Goal: Task Accomplishment & Management: Manage account settings

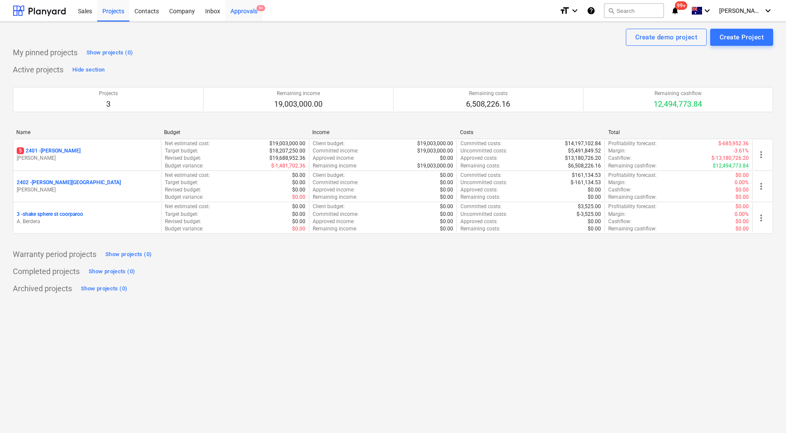
click at [237, 8] on div "Approvals 9+" at bounding box center [243, 11] width 37 height 22
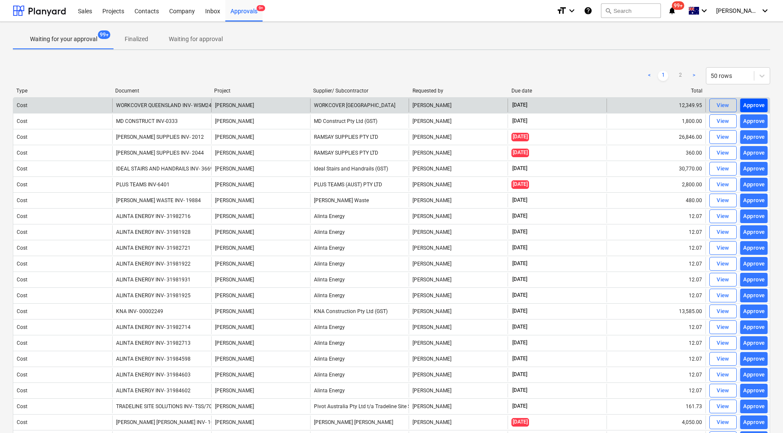
click at [752, 108] on div "Approve" at bounding box center [754, 106] width 22 height 10
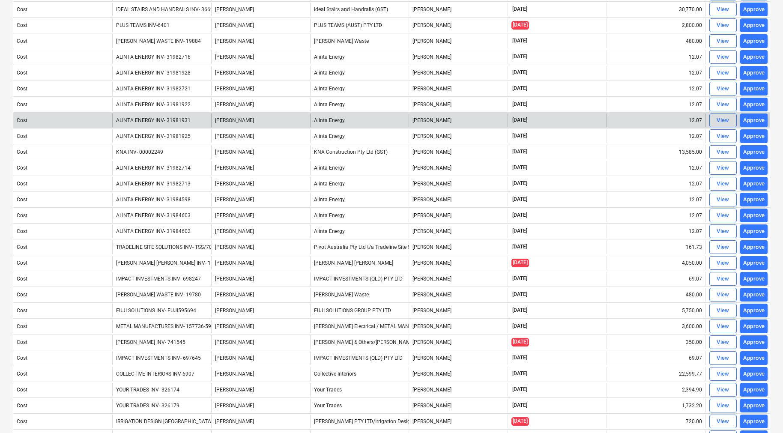
scroll to position [144, 0]
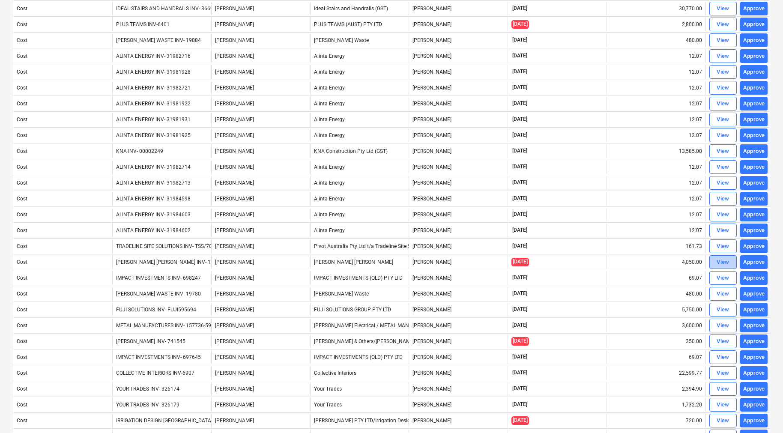
click at [715, 264] on span "View" at bounding box center [723, 262] width 19 height 10
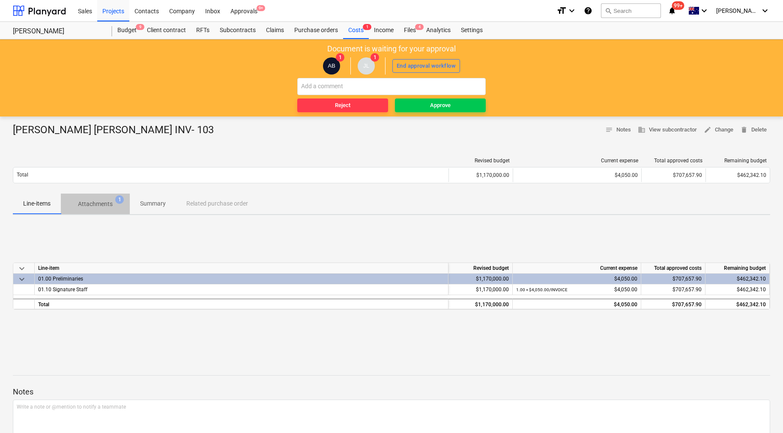
click at [116, 199] on span "1" at bounding box center [119, 199] width 9 height 9
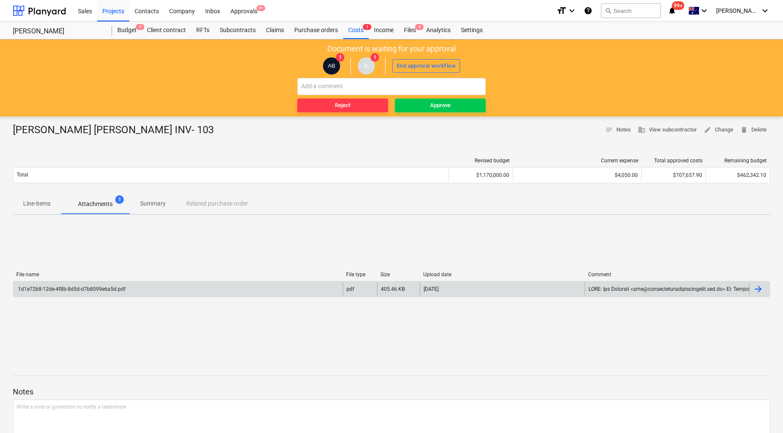
click at [765, 288] on div at bounding box center [759, 289] width 21 height 14
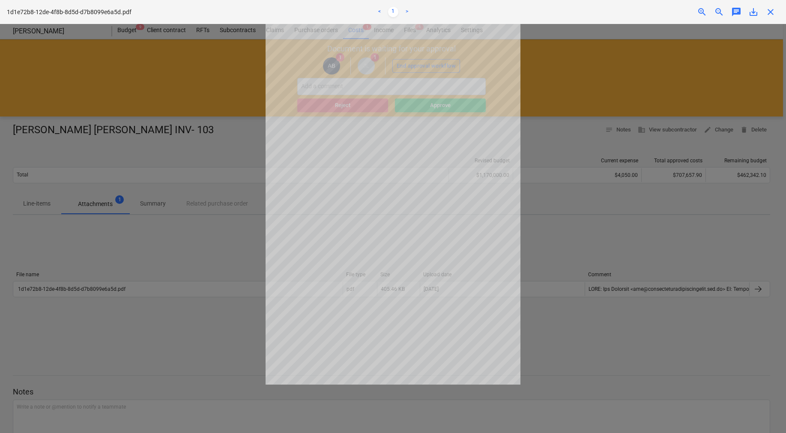
click at [773, 9] on span "close" at bounding box center [771, 12] width 10 height 10
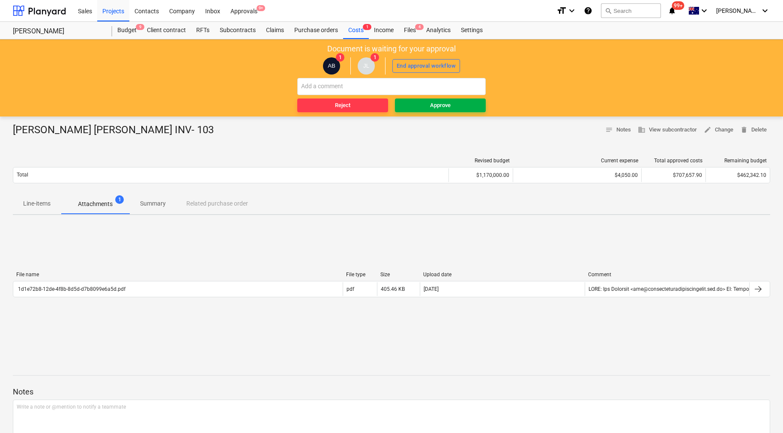
click at [436, 111] on button "Approve" at bounding box center [440, 106] width 91 height 14
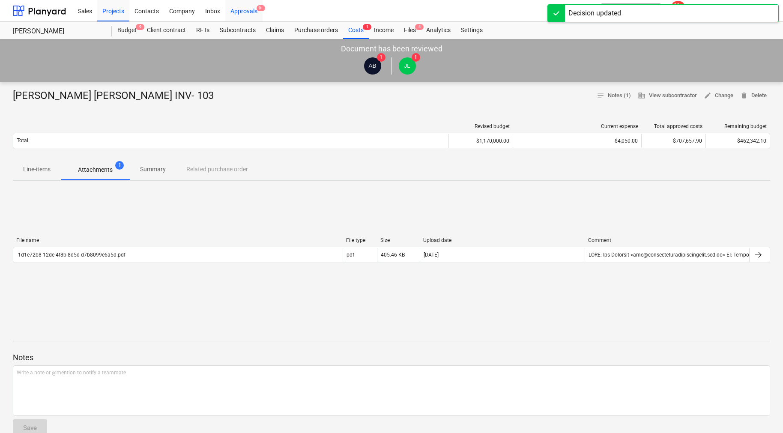
click at [244, 10] on div "Approvals 9+" at bounding box center [243, 11] width 37 height 22
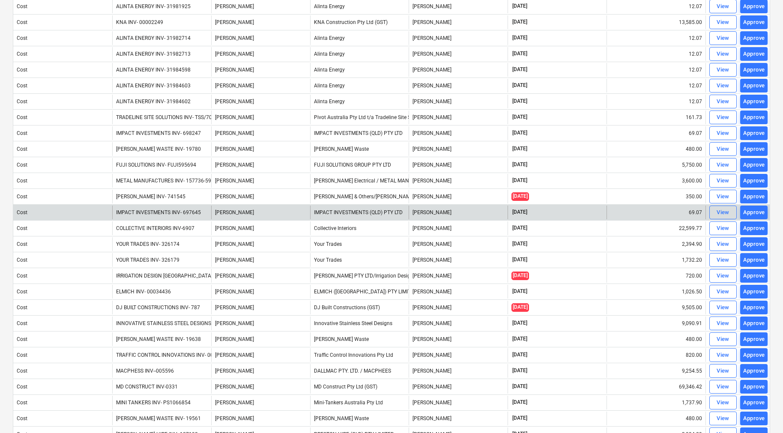
scroll to position [279, 0]
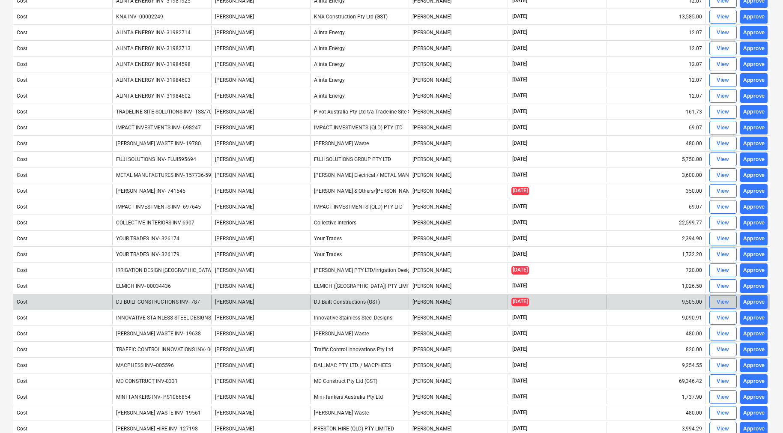
click at [719, 300] on div "View" at bounding box center [723, 302] width 13 height 10
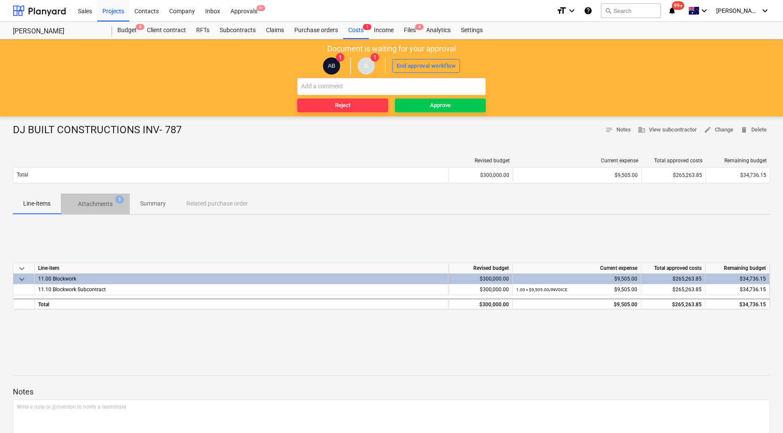
click at [88, 201] on p "Attachments" at bounding box center [95, 204] width 35 height 9
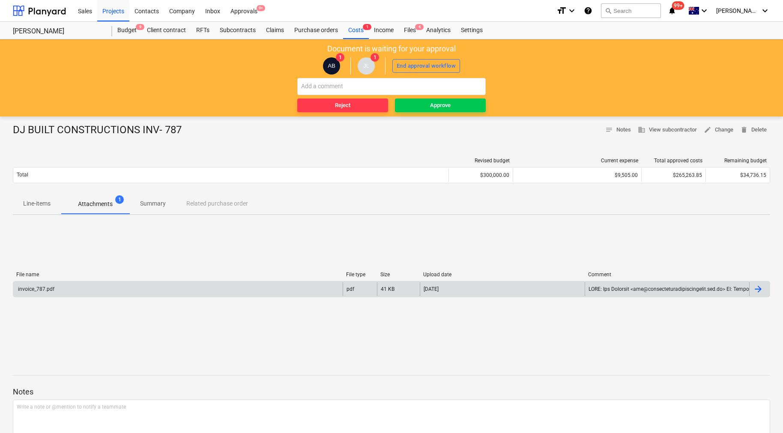
click at [759, 284] on div at bounding box center [758, 289] width 10 height 10
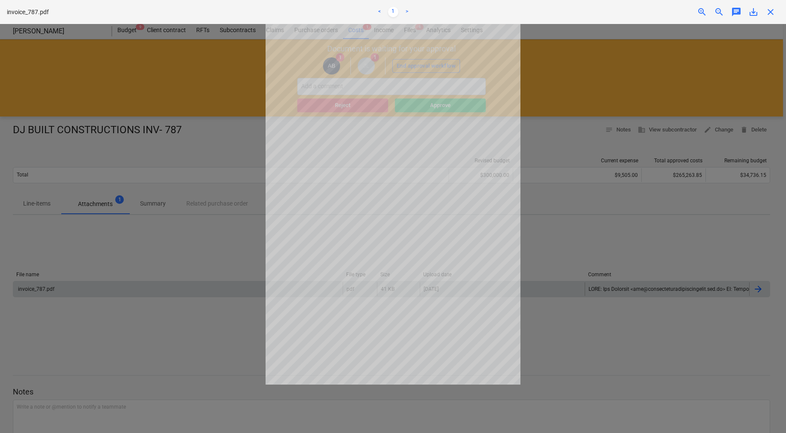
click at [766, 12] on span "close" at bounding box center [771, 12] width 10 height 10
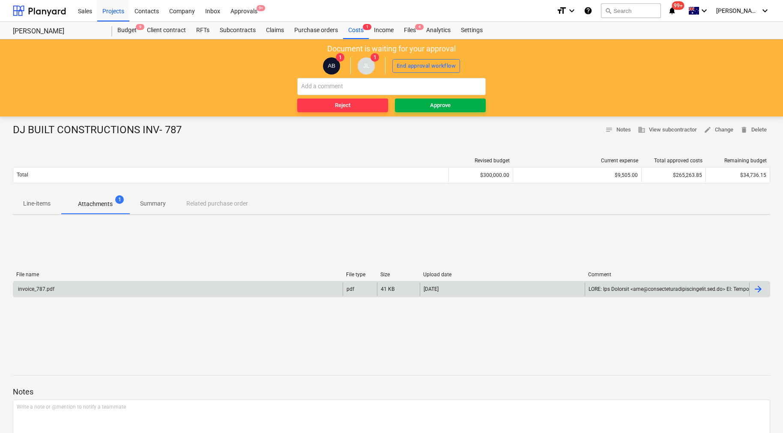
click at [443, 103] on div "Approve" at bounding box center [440, 106] width 21 height 10
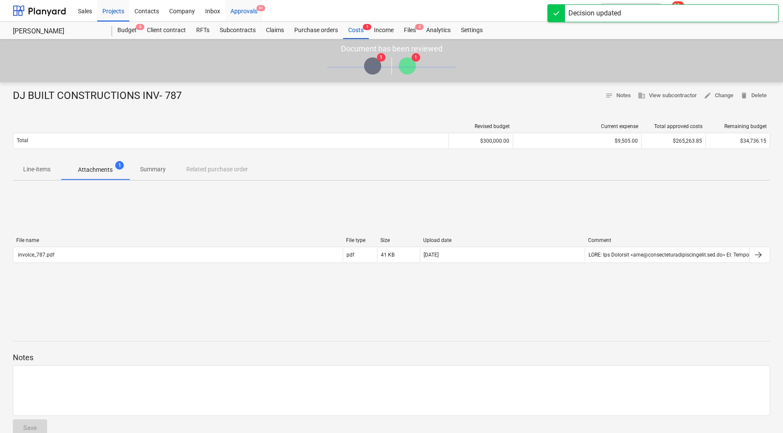
click at [248, 9] on div "Approvals 9+" at bounding box center [243, 11] width 37 height 22
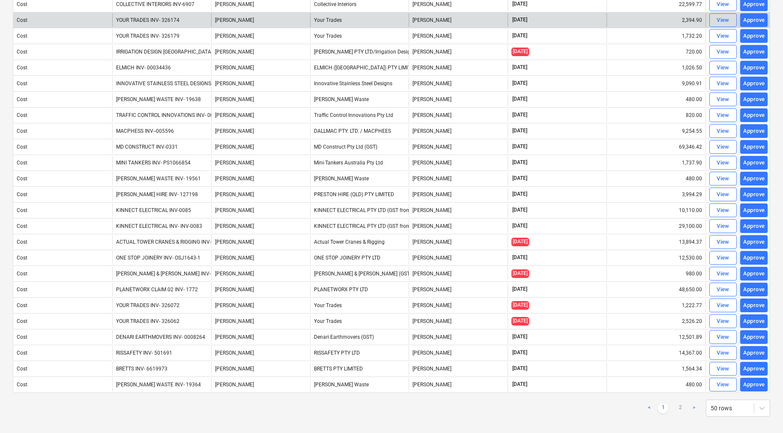
scroll to position [503, 0]
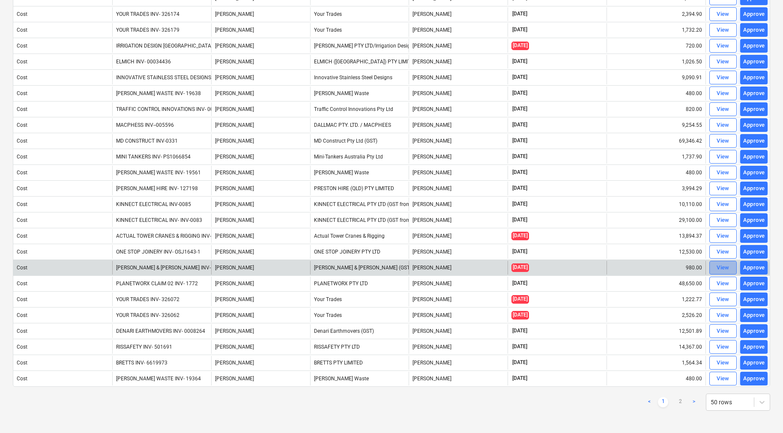
click at [727, 268] on div "View" at bounding box center [723, 268] width 13 height 10
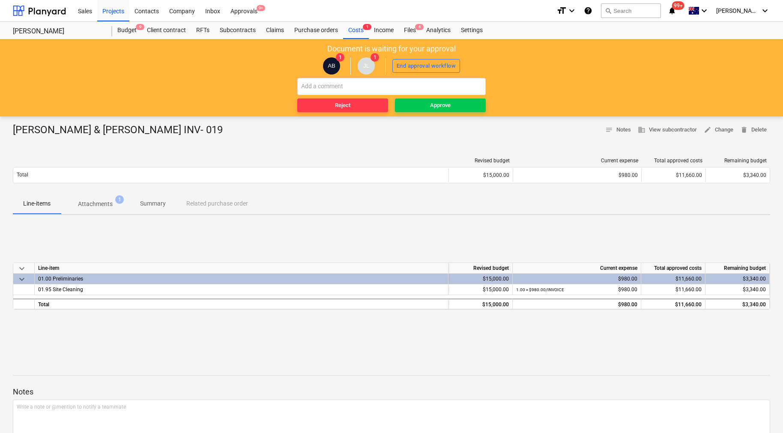
click at [113, 204] on span "Attachments 1" at bounding box center [95, 204] width 48 height 9
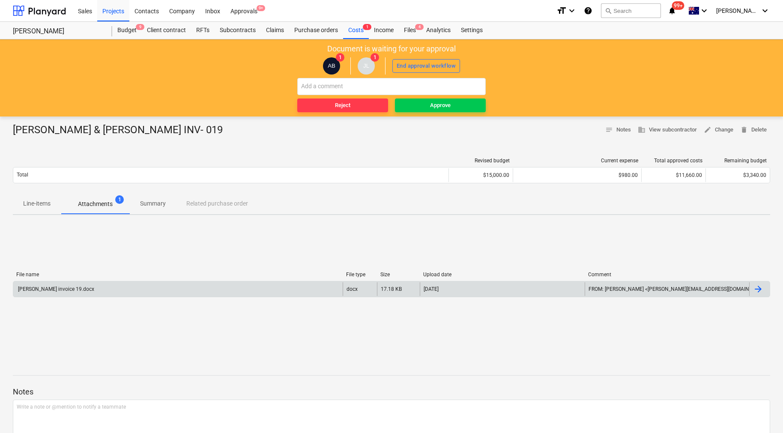
click at [766, 286] on div at bounding box center [759, 289] width 21 height 14
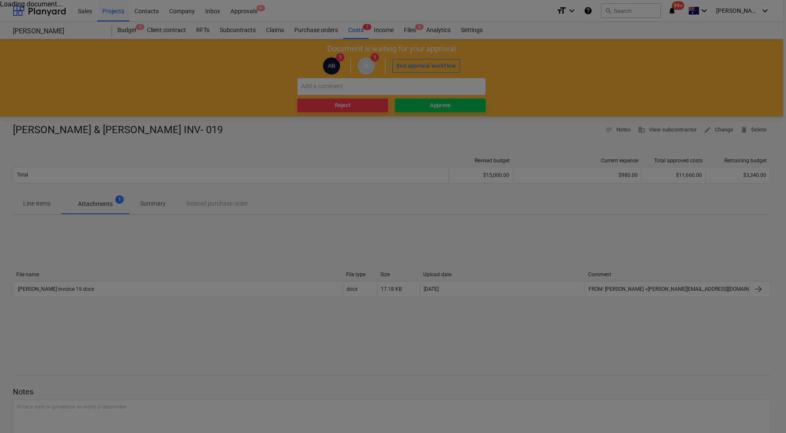
click at [759, 292] on div at bounding box center [393, 216] width 786 height 433
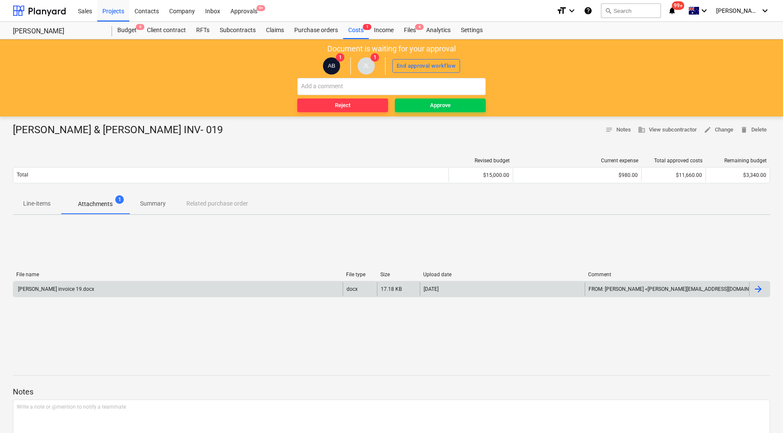
click at [760, 291] on div at bounding box center [758, 289] width 10 height 10
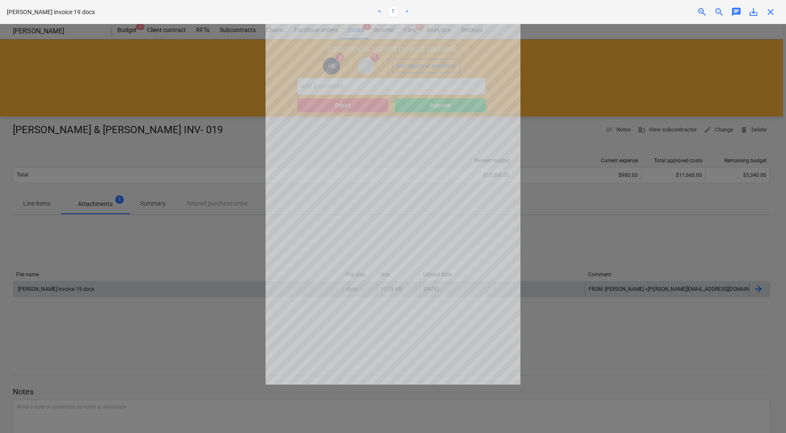
drag, startPoint x: 770, startPoint y: 14, endPoint x: 727, endPoint y: 25, distance: 44.3
click at [770, 14] on span "close" at bounding box center [771, 12] width 10 height 10
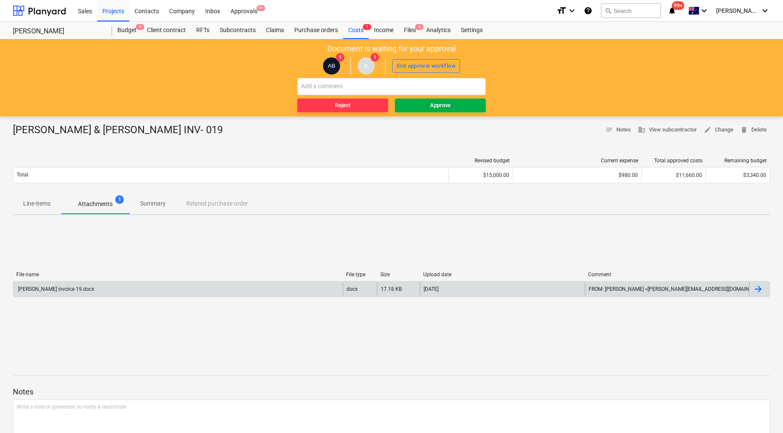
click at [428, 110] on span "Approve" at bounding box center [440, 106] width 84 height 10
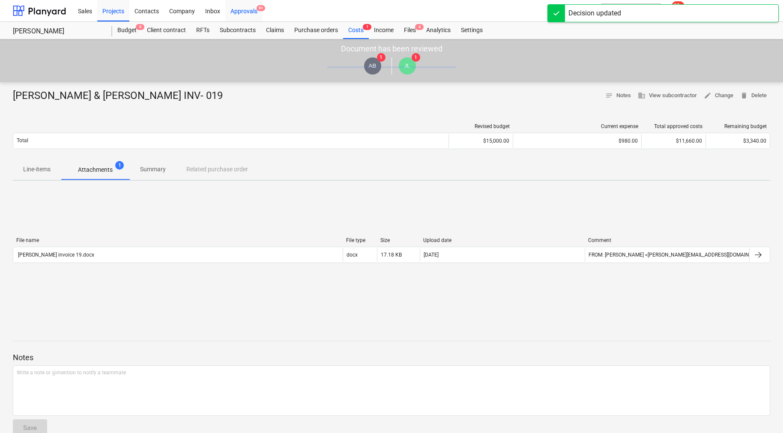
click at [255, 10] on div "Approvals 9+" at bounding box center [243, 11] width 37 height 22
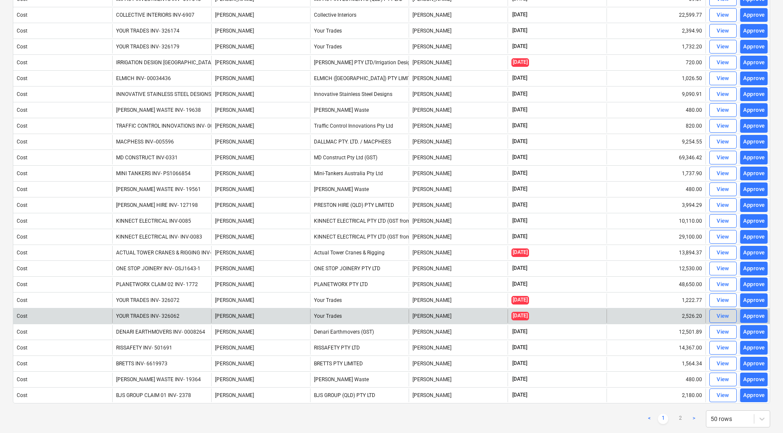
scroll to position [505, 0]
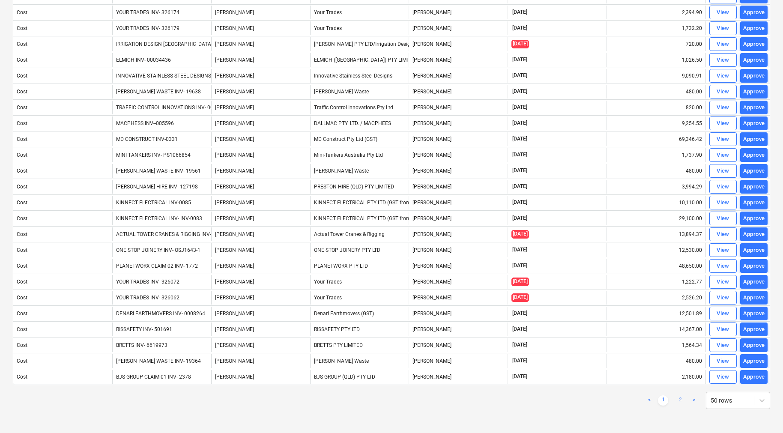
click at [681, 401] on link "2" at bounding box center [680, 400] width 10 height 10
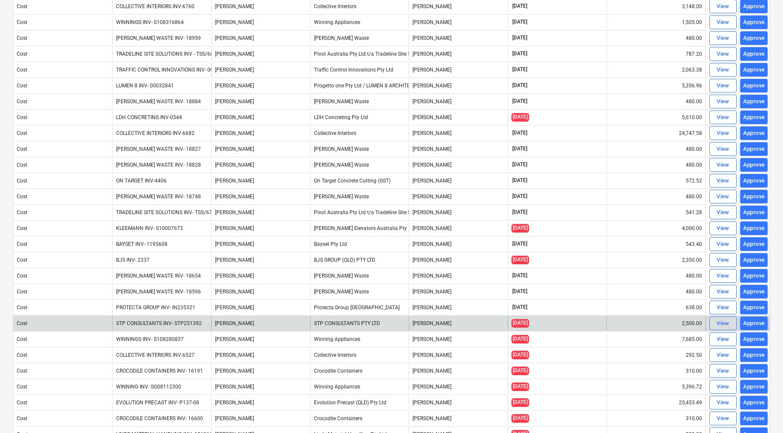
scroll to position [383, 0]
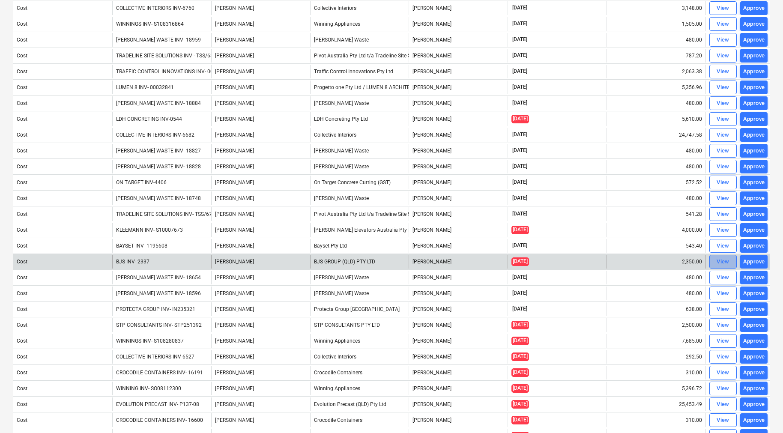
click at [725, 259] on div "View" at bounding box center [723, 262] width 13 height 10
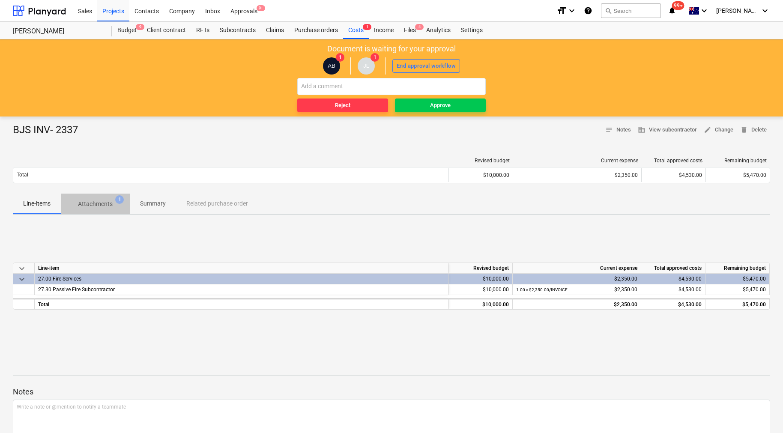
click at [107, 204] on p "Attachments" at bounding box center [95, 204] width 35 height 9
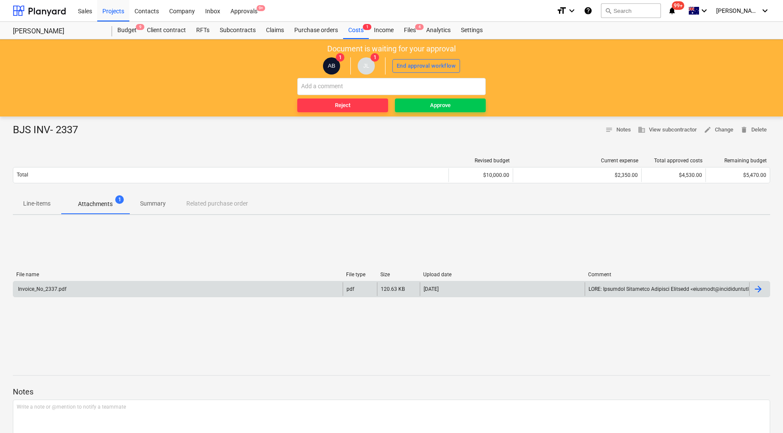
click at [754, 287] on div at bounding box center [758, 289] width 10 height 10
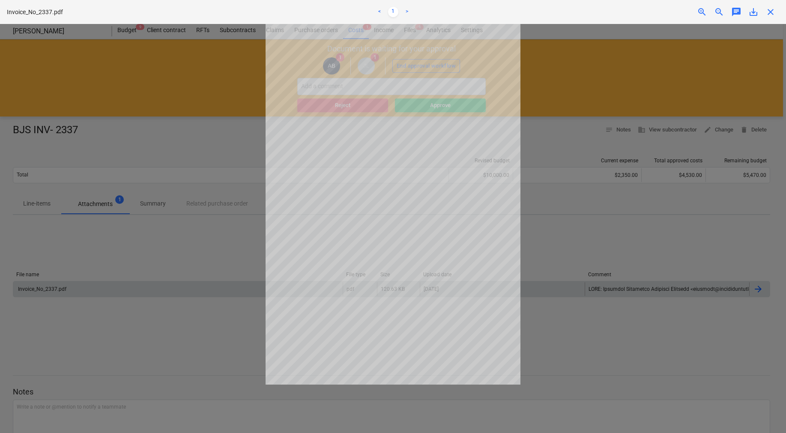
drag, startPoint x: 773, startPoint y: 13, endPoint x: 764, endPoint y: 15, distance: 9.2
click at [773, 13] on span "close" at bounding box center [771, 12] width 10 height 10
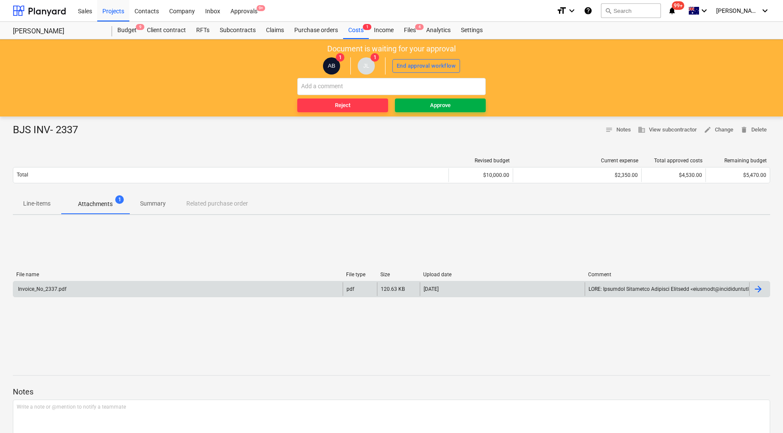
click at [432, 108] on div "Approve" at bounding box center [440, 106] width 21 height 10
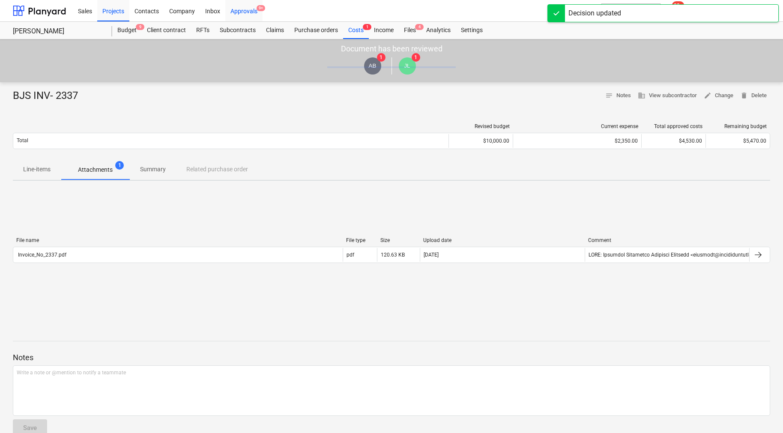
click at [245, 12] on div "Approvals 9+" at bounding box center [243, 11] width 37 height 22
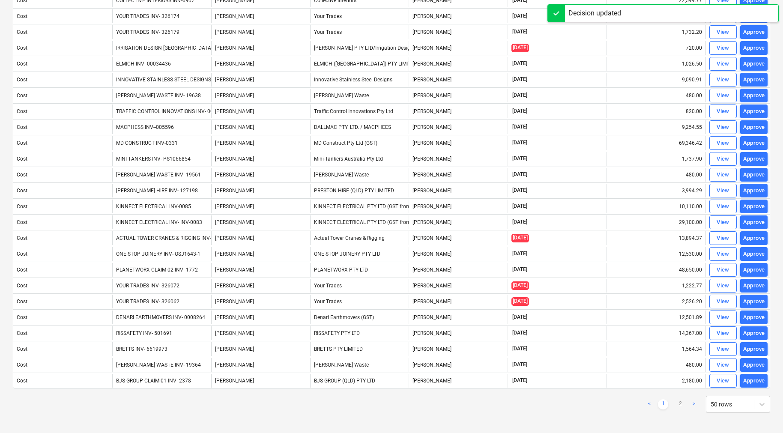
scroll to position [505, 0]
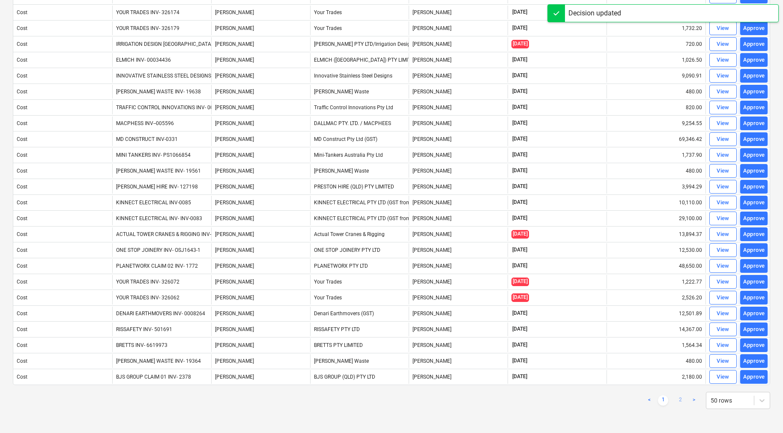
click at [679, 402] on link "2" at bounding box center [680, 400] width 10 height 10
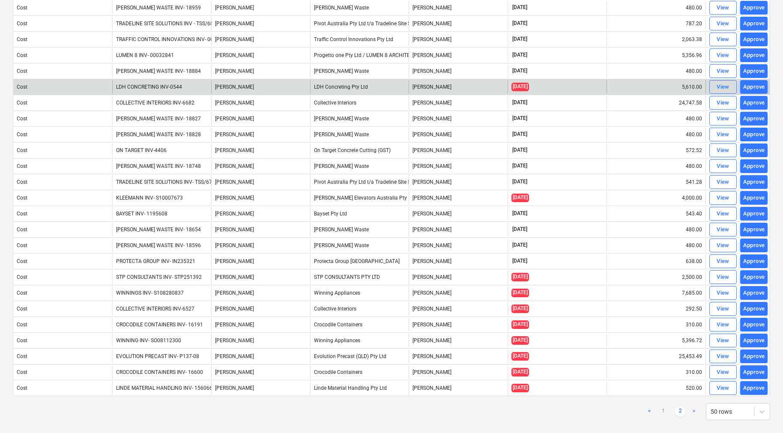
scroll to position [414, 0]
click at [718, 88] on div "View" at bounding box center [723, 88] width 13 height 10
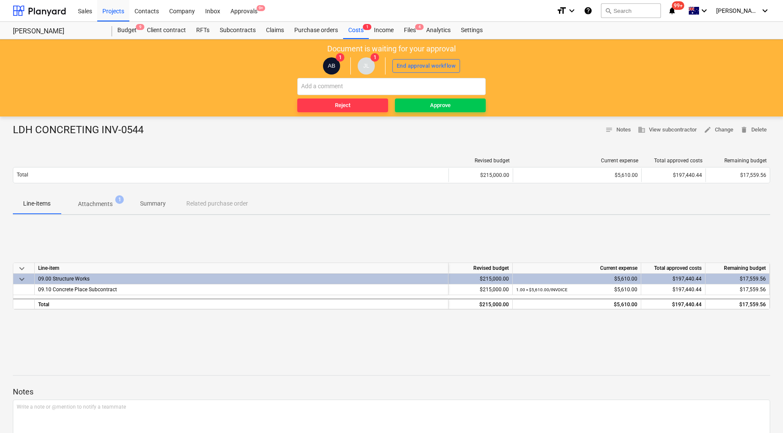
drag, startPoint x: 109, startPoint y: 206, endPoint x: 134, endPoint y: 210, distance: 24.7
click at [109, 205] on p "Attachments" at bounding box center [95, 204] width 35 height 9
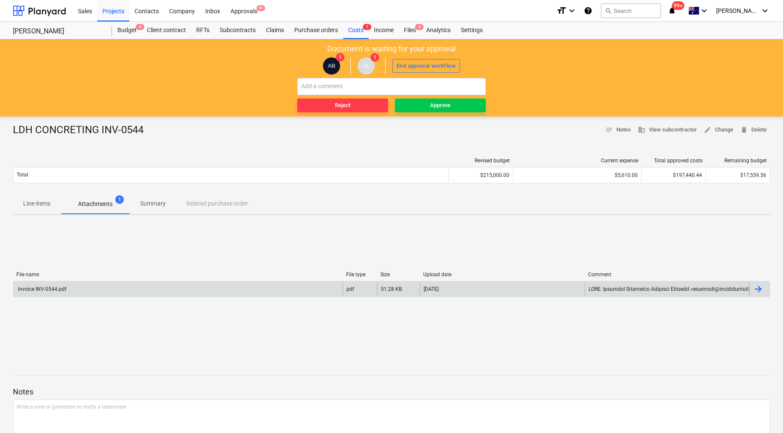
click at [757, 287] on div at bounding box center [758, 289] width 10 height 10
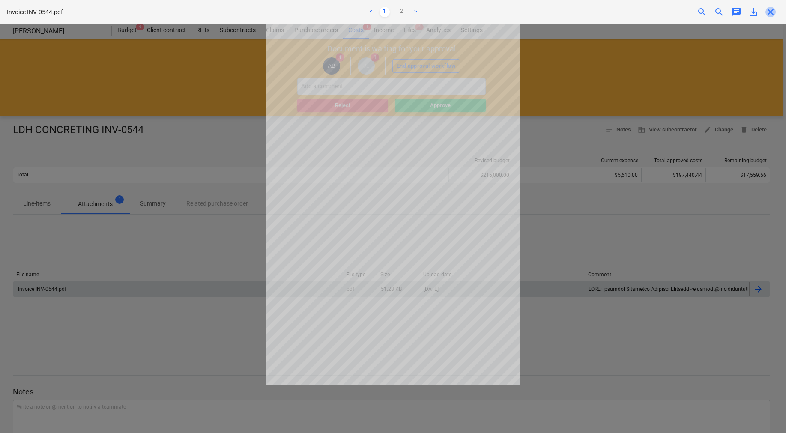
click at [771, 12] on span "close" at bounding box center [771, 12] width 10 height 10
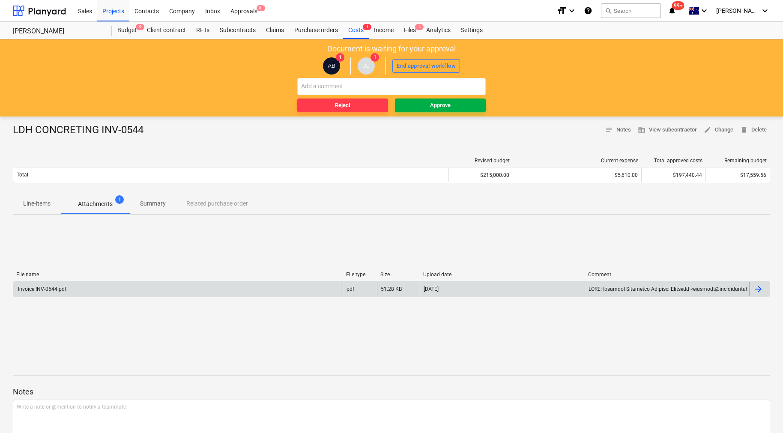
click at [464, 104] on span "Approve" at bounding box center [440, 106] width 84 height 10
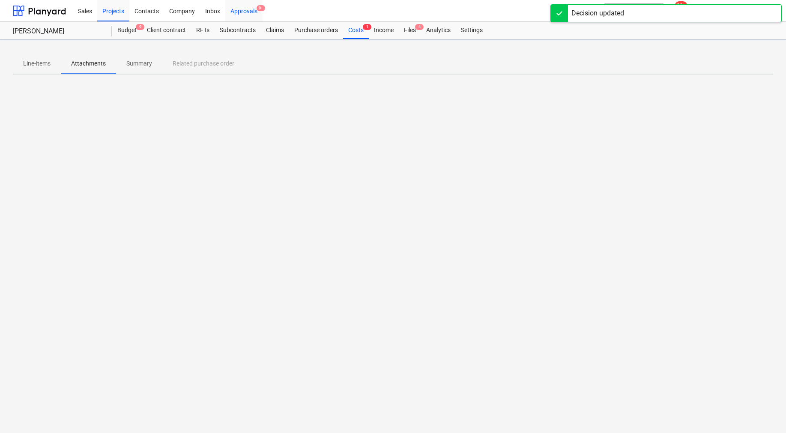
click at [245, 12] on div "Approvals 9+" at bounding box center [243, 11] width 37 height 22
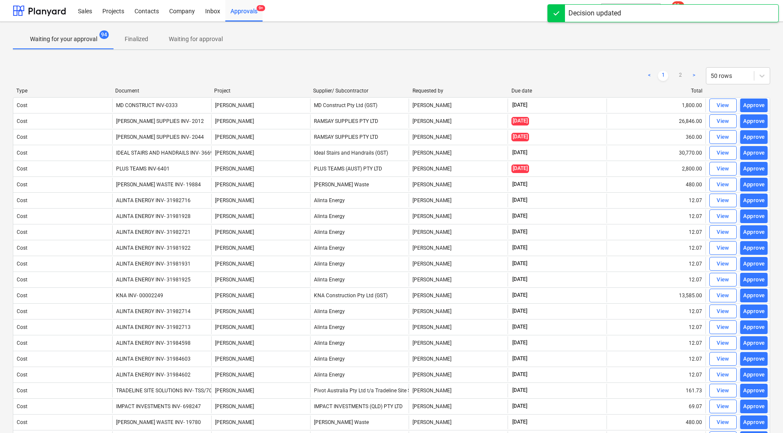
click at [691, 77] on link ">" at bounding box center [694, 76] width 10 height 10
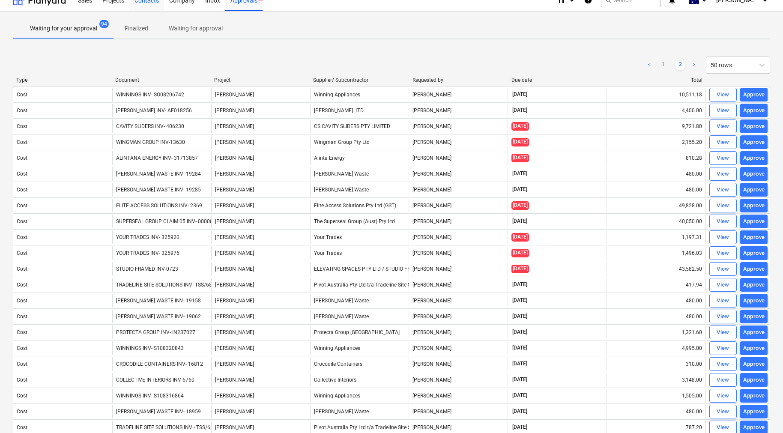
scroll to position [7, 0]
